Goal: Task Accomplishment & Management: Manage account settings

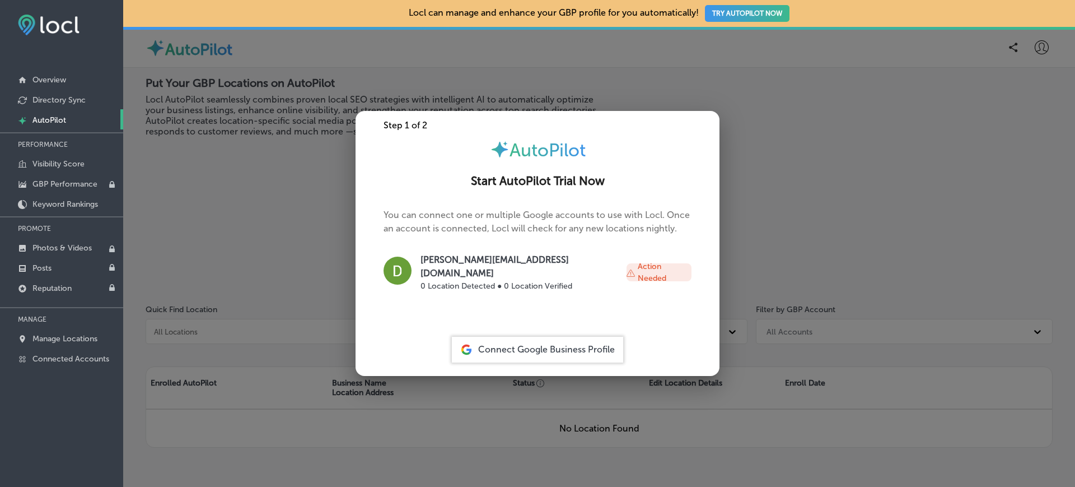
click at [784, 55] on div at bounding box center [537, 243] width 1075 height 487
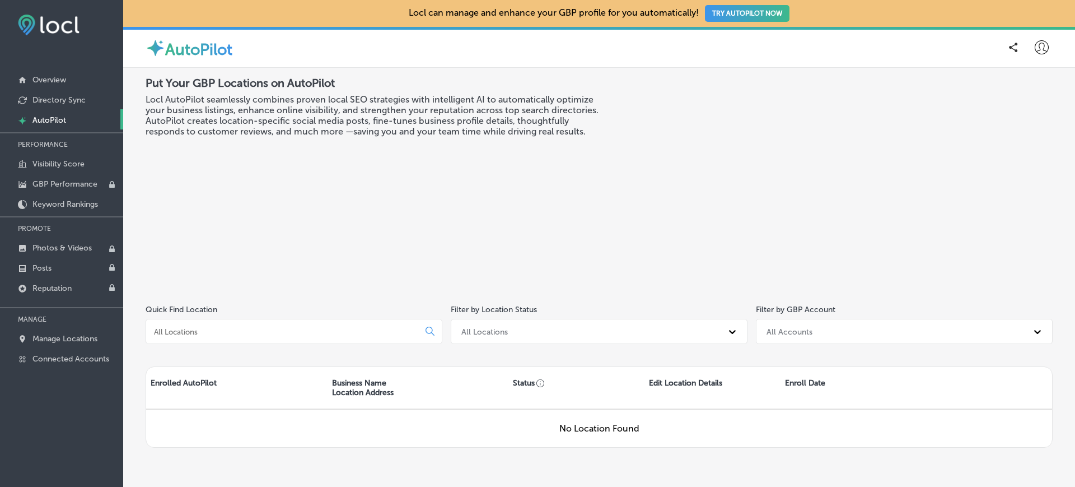
click at [1035, 50] on icon at bounding box center [1042, 47] width 14 height 14
click at [1022, 145] on p "Log Out" at bounding box center [1017, 144] width 34 height 13
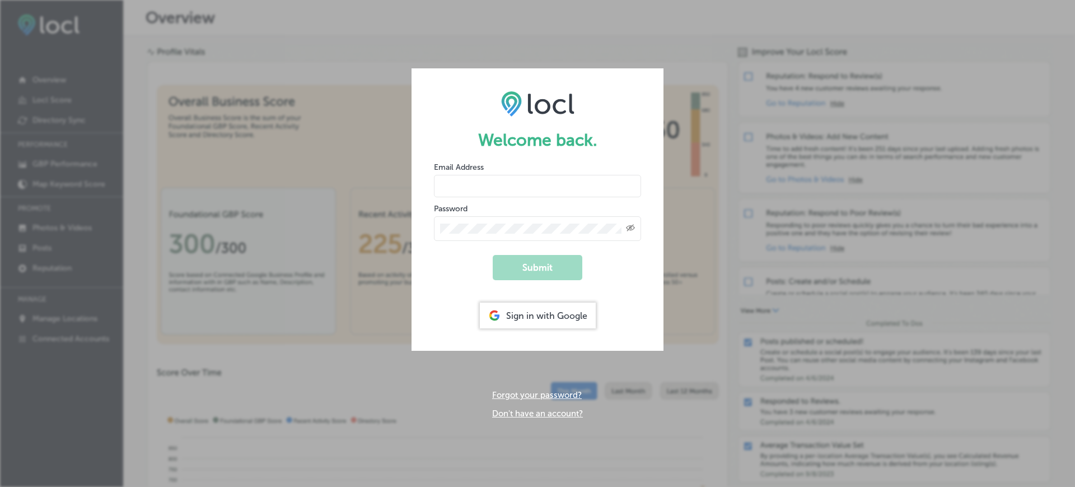
click at [546, 413] on link "Don't have an account?" at bounding box center [537, 413] width 91 height 10
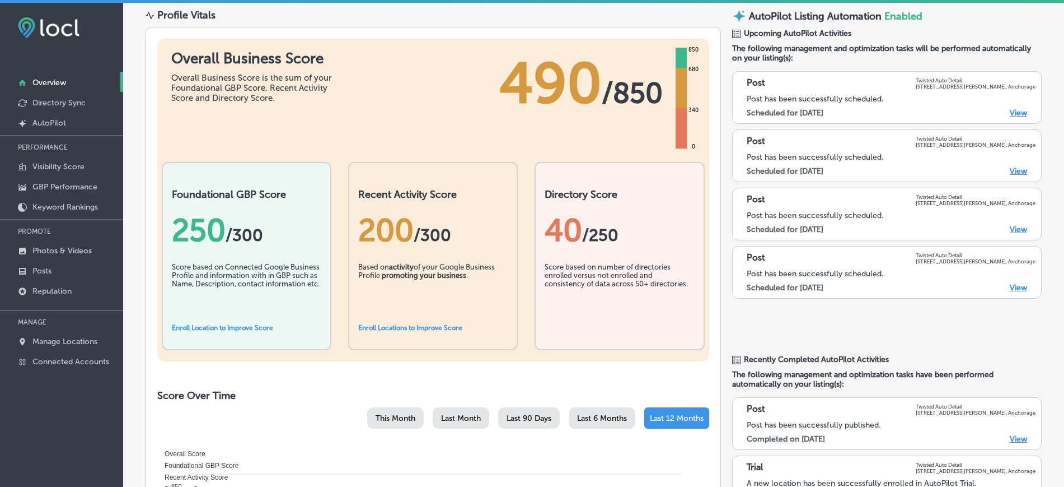
scroll to position [60, 0]
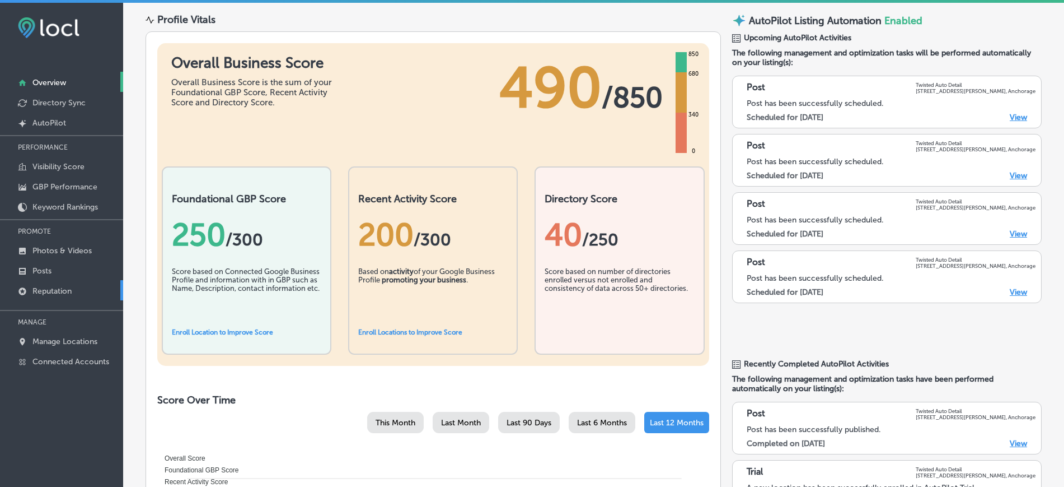
click at [60, 293] on p "Reputation" at bounding box center [51, 291] width 39 height 10
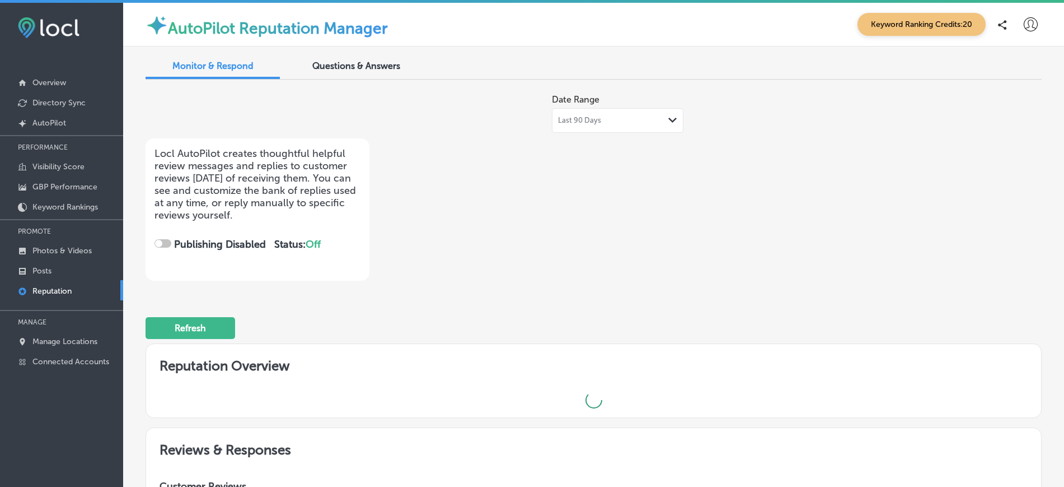
checkbox input "true"
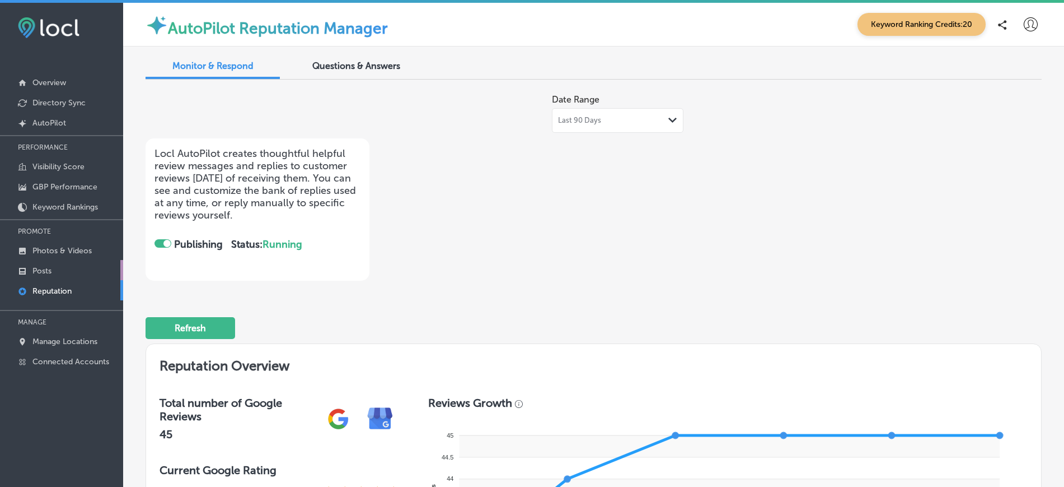
click at [38, 277] on link "Posts" at bounding box center [61, 270] width 123 height 20
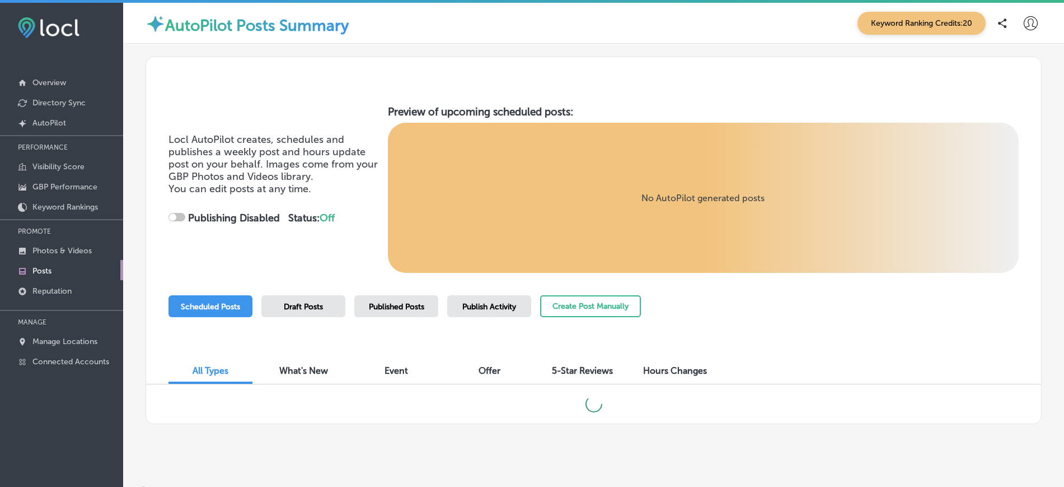
checkbox input "true"
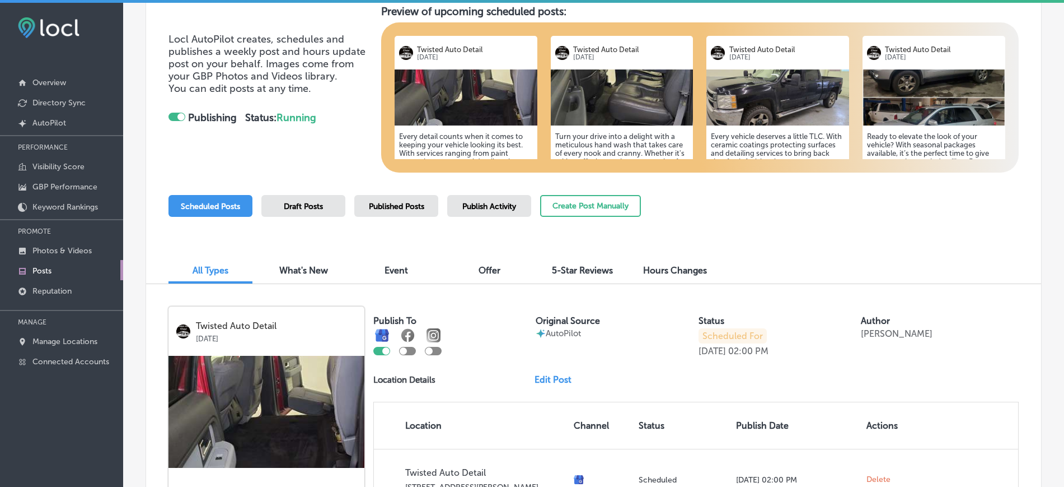
scroll to position [100, 0]
click at [469, 207] on span "Publish Activity" at bounding box center [489, 207] width 54 height 10
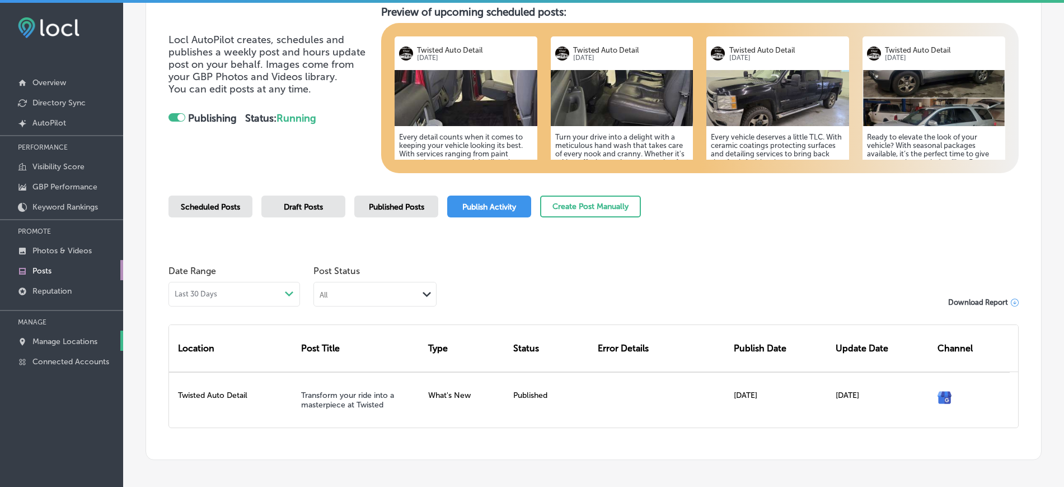
click at [77, 333] on link "Manage Locations" at bounding box center [61, 340] width 123 height 20
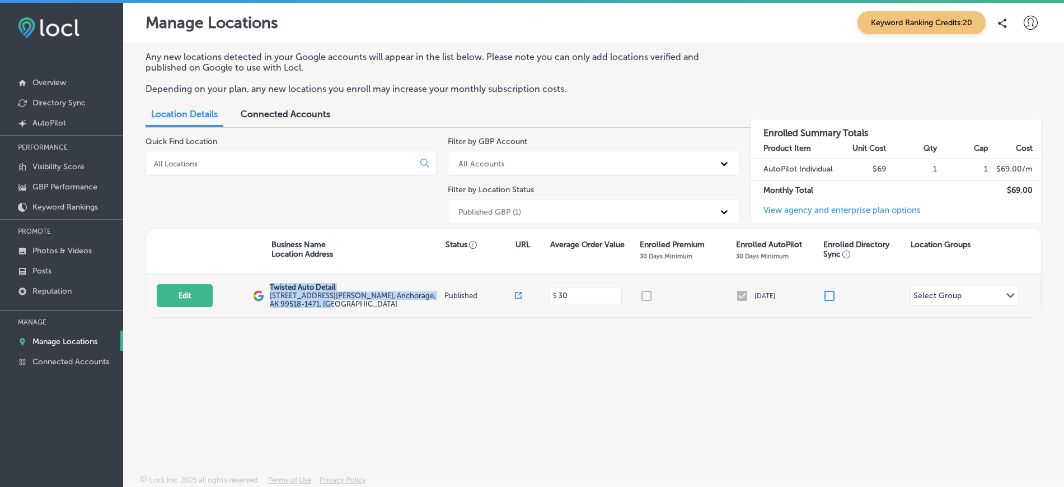
drag, startPoint x: 272, startPoint y: 286, endPoint x: 323, endPoint y: 305, distance: 54.9
click at [323, 305] on div "Twisted Auto Detail 5610 Old Seward Hwy Ste H , Anchorage, AK 99518-1471, US" at bounding box center [356, 295] width 172 height 25
copy div "Twisted Auto Detail 5610 Old Seward Hwy Ste H , Anchorage, AK 99518-1471, US"
